Goal: Task Accomplishment & Management: Use online tool/utility

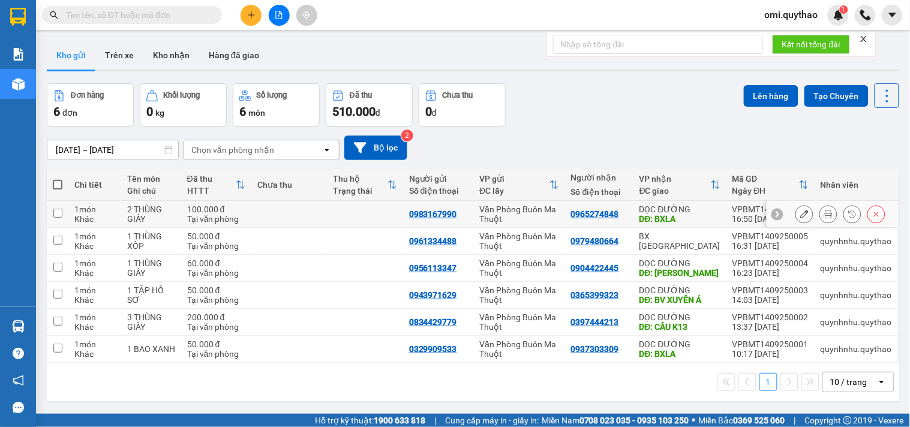
click at [481, 205] on div "Văn Phòng Buôn Ma Thuột" at bounding box center [519, 214] width 80 height 19
checkbox input "true"
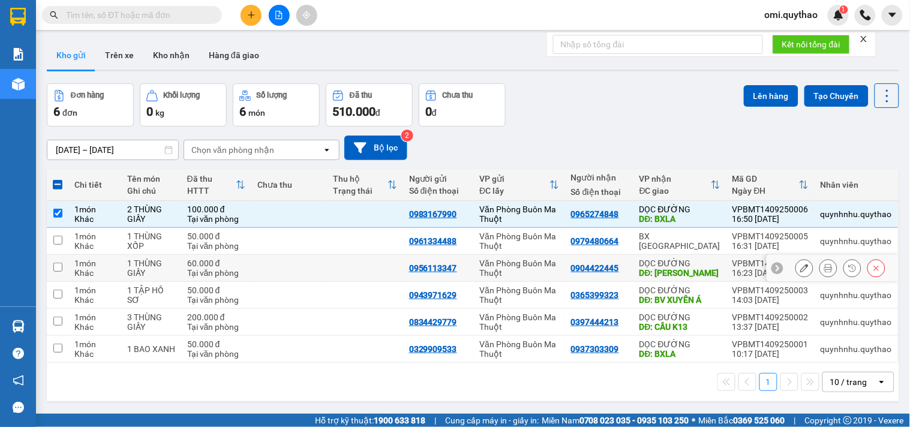
click at [490, 274] on div "Văn Phòng Buôn Ma Thuột" at bounding box center [519, 268] width 80 height 19
checkbox input "true"
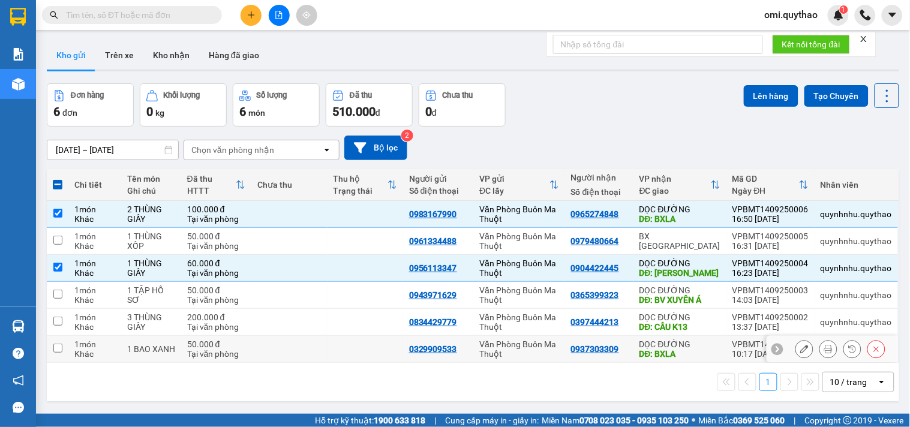
click at [500, 346] on div "Văn Phòng Buôn Ma Thuột" at bounding box center [519, 349] width 80 height 19
checkbox input "true"
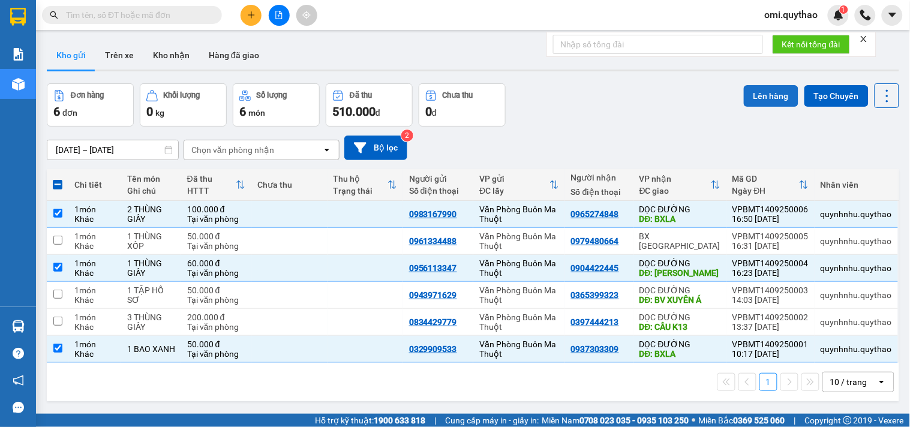
click at [748, 98] on button "Lên hàng" at bounding box center [771, 96] width 55 height 22
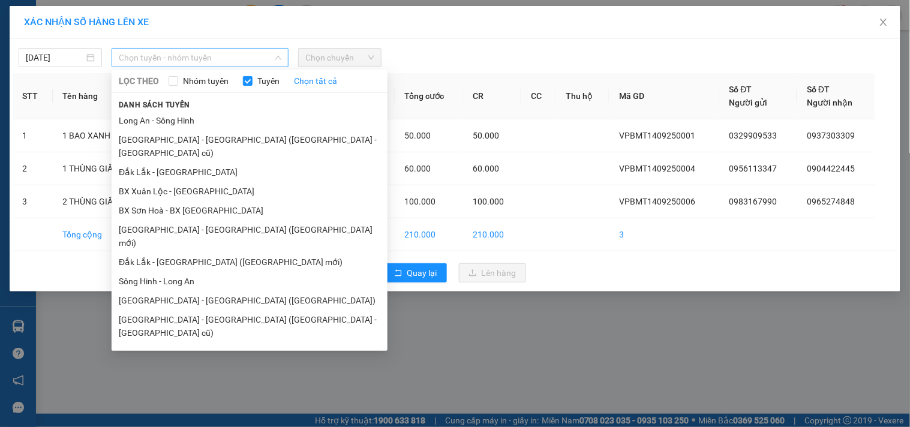
click at [194, 58] on span "Chọn tuyến - nhóm tuyến" at bounding box center [200, 58] width 163 height 18
click at [169, 272] on li "Sông Hinh - Long An" at bounding box center [250, 281] width 276 height 19
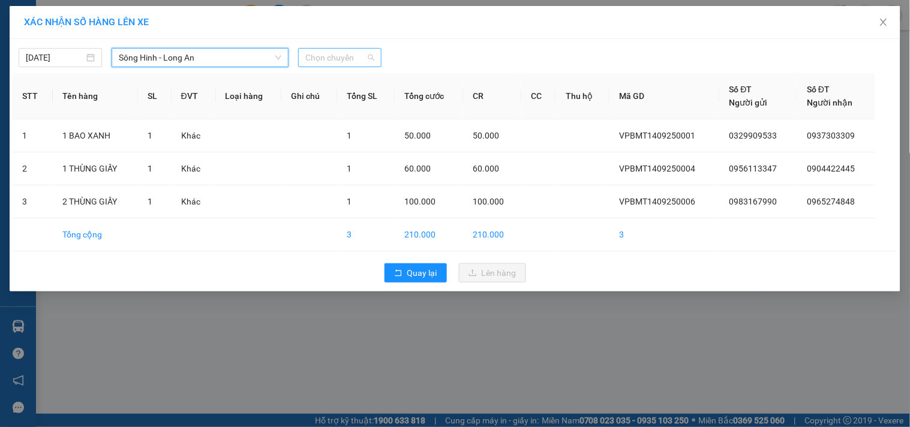
drag, startPoint x: 322, startPoint y: 61, endPoint x: 344, endPoint y: 86, distance: 33.1
click at [322, 61] on span "Chọn chuyến" at bounding box center [339, 58] width 69 height 18
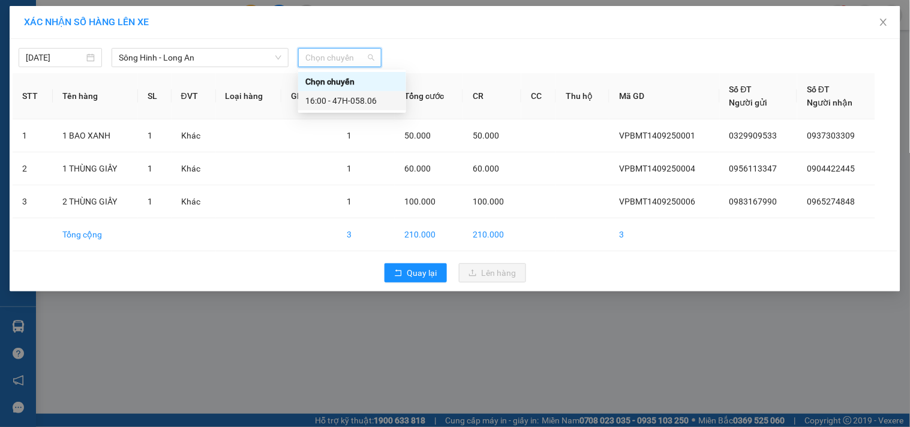
click at [349, 93] on div "16:00 - 47H-058.06" at bounding box center [352, 100] width 108 height 19
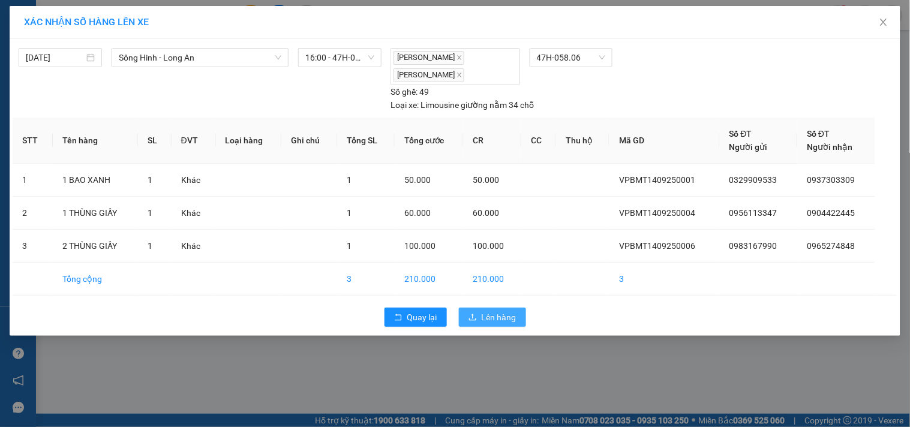
click at [496, 317] on span "Lên hàng" at bounding box center [499, 317] width 35 height 13
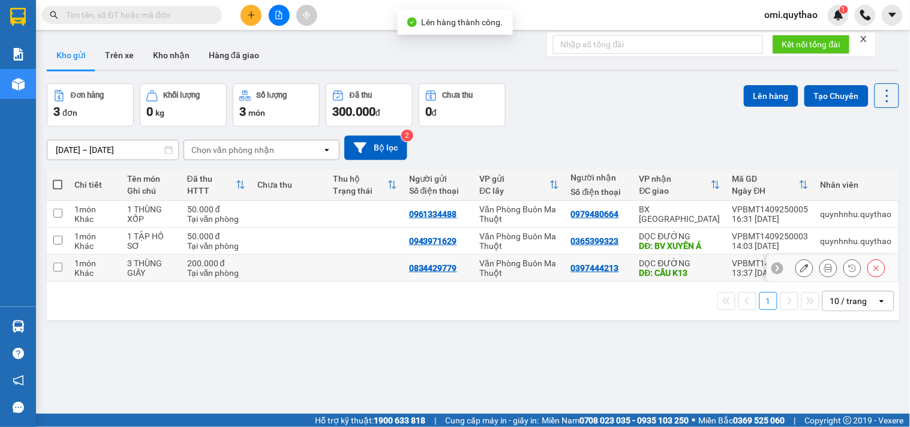
drag, startPoint x: 487, startPoint y: 266, endPoint x: 497, endPoint y: 243, distance: 25.3
click at [488, 265] on div "Văn Phòng Buôn Ma Thuột" at bounding box center [519, 268] width 80 height 19
checkbox input "true"
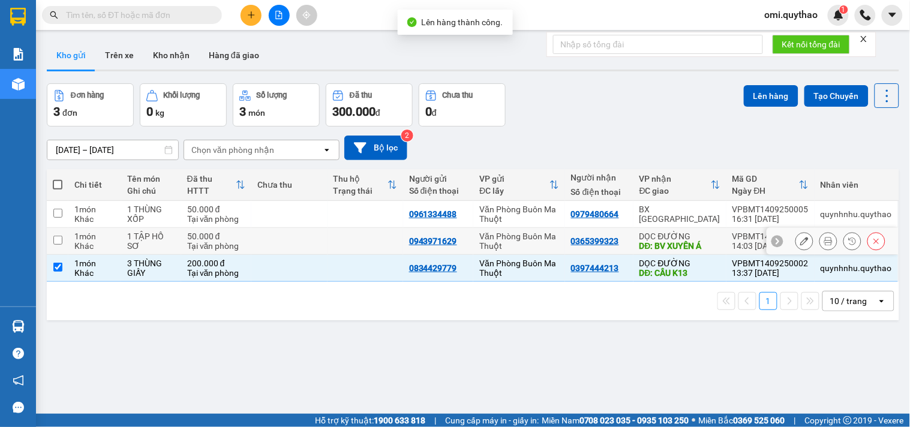
click at [500, 242] on div "Văn Phòng Buôn Ma Thuột" at bounding box center [519, 241] width 80 height 19
checkbox input "true"
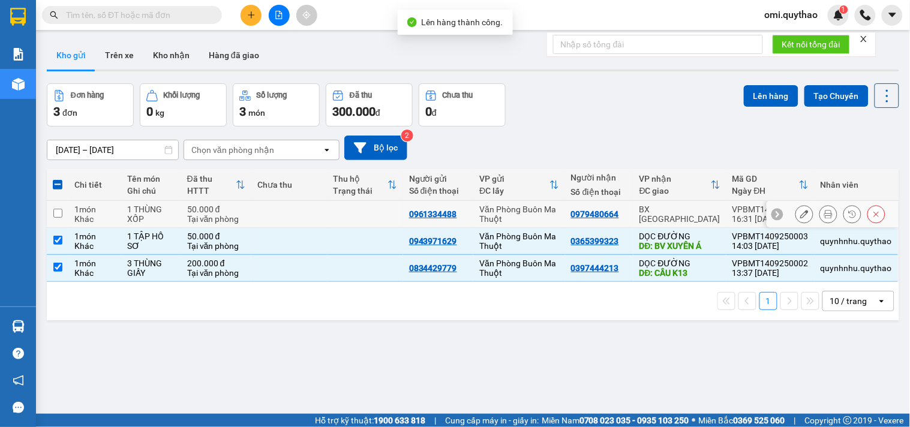
click at [496, 205] on div "Văn Phòng Buôn Ma Thuột" at bounding box center [519, 214] width 80 height 19
checkbox input "true"
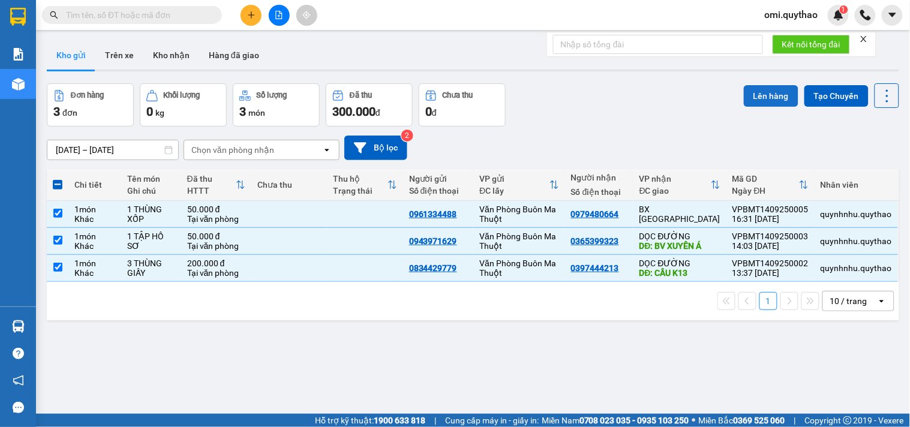
click at [761, 92] on button "Lên hàng" at bounding box center [771, 96] width 55 height 22
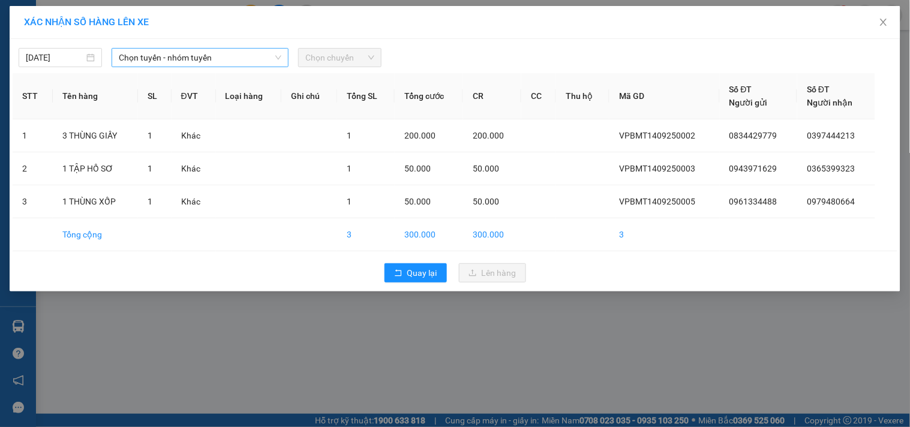
click at [197, 48] on div "Chọn tuyến - nhóm tuyến" at bounding box center [200, 57] width 177 height 19
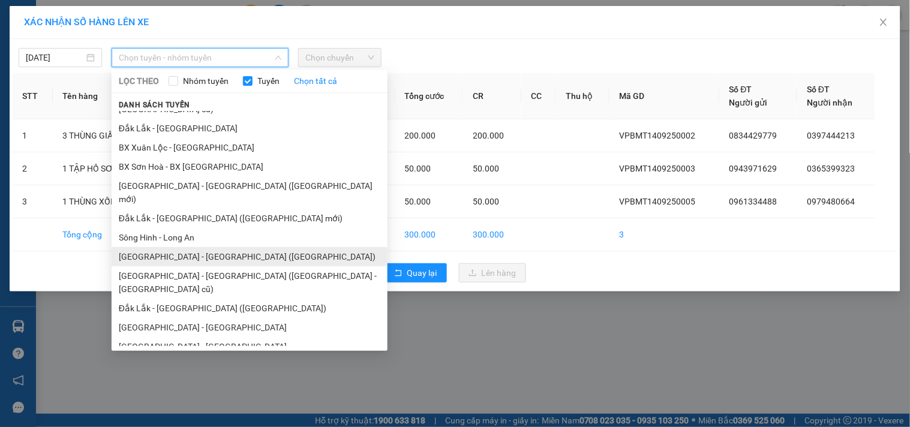
scroll to position [67, 0]
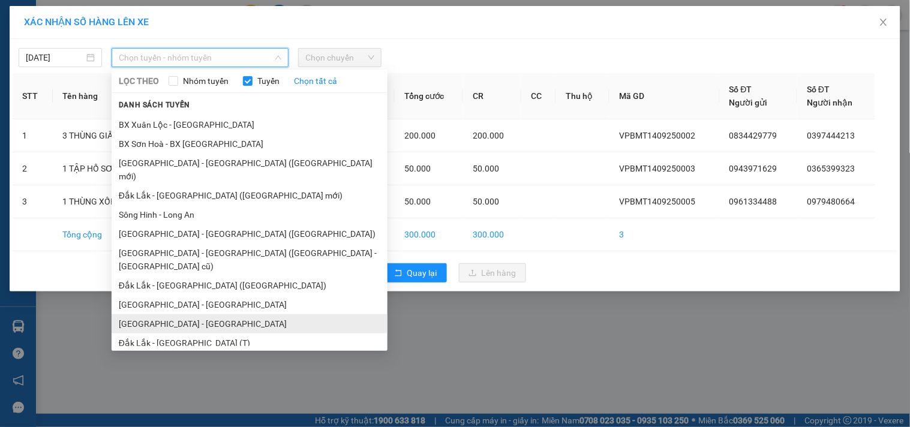
click at [175, 314] on li "[GEOGRAPHIC_DATA] - [GEOGRAPHIC_DATA]" at bounding box center [250, 323] width 276 height 19
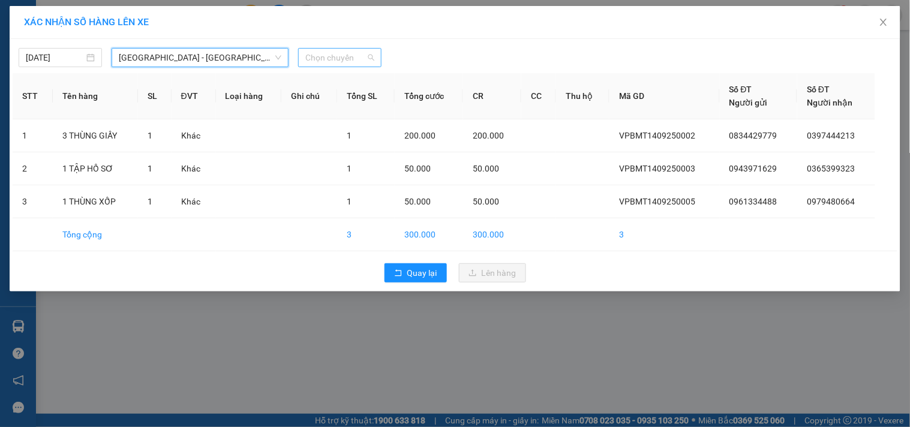
click at [362, 55] on span "Chọn chuyến" at bounding box center [339, 58] width 69 height 18
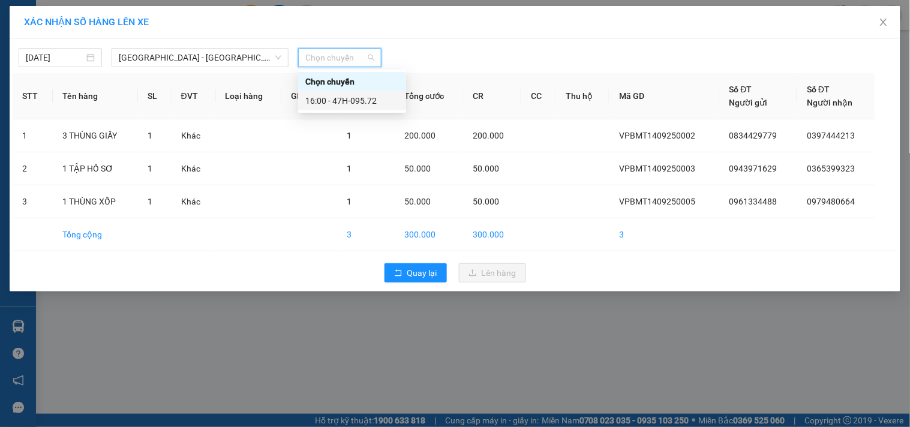
click at [362, 94] on div "16:00 - 47H-095.72" at bounding box center [352, 100] width 94 height 13
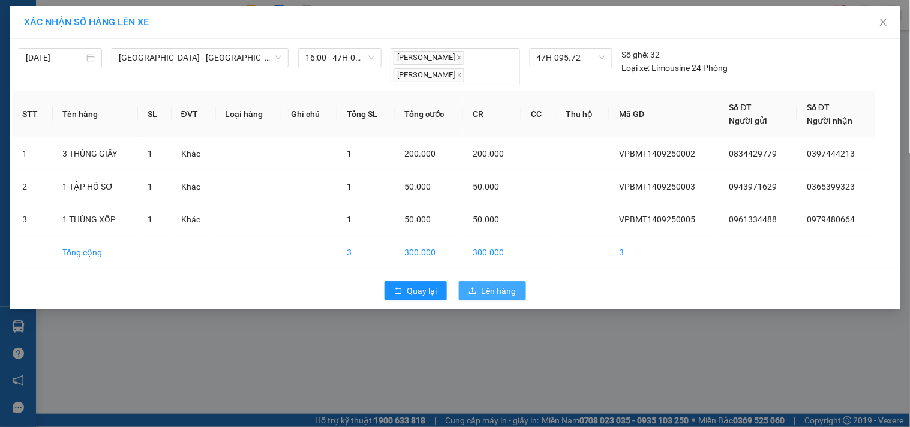
click at [493, 291] on span "Lên hàng" at bounding box center [499, 290] width 35 height 13
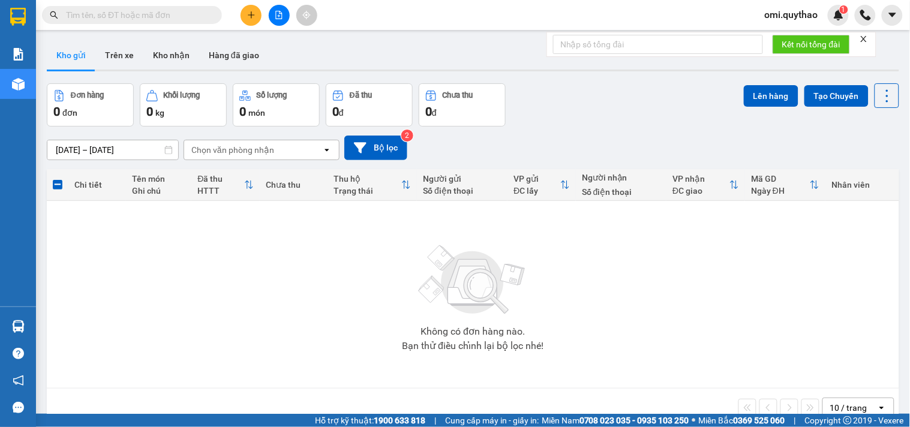
click at [160, 13] on input "text" at bounding box center [137, 14] width 142 height 13
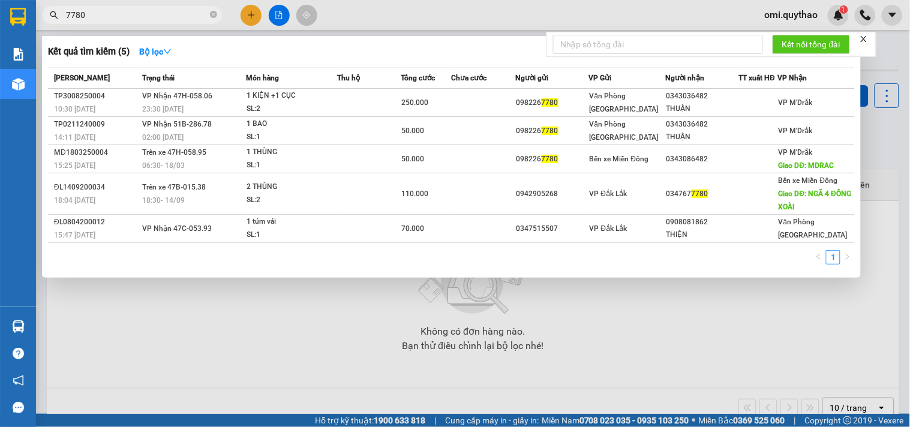
type input "7780"
click at [684, 298] on div at bounding box center [455, 213] width 910 height 427
